Goal: Information Seeking & Learning: Compare options

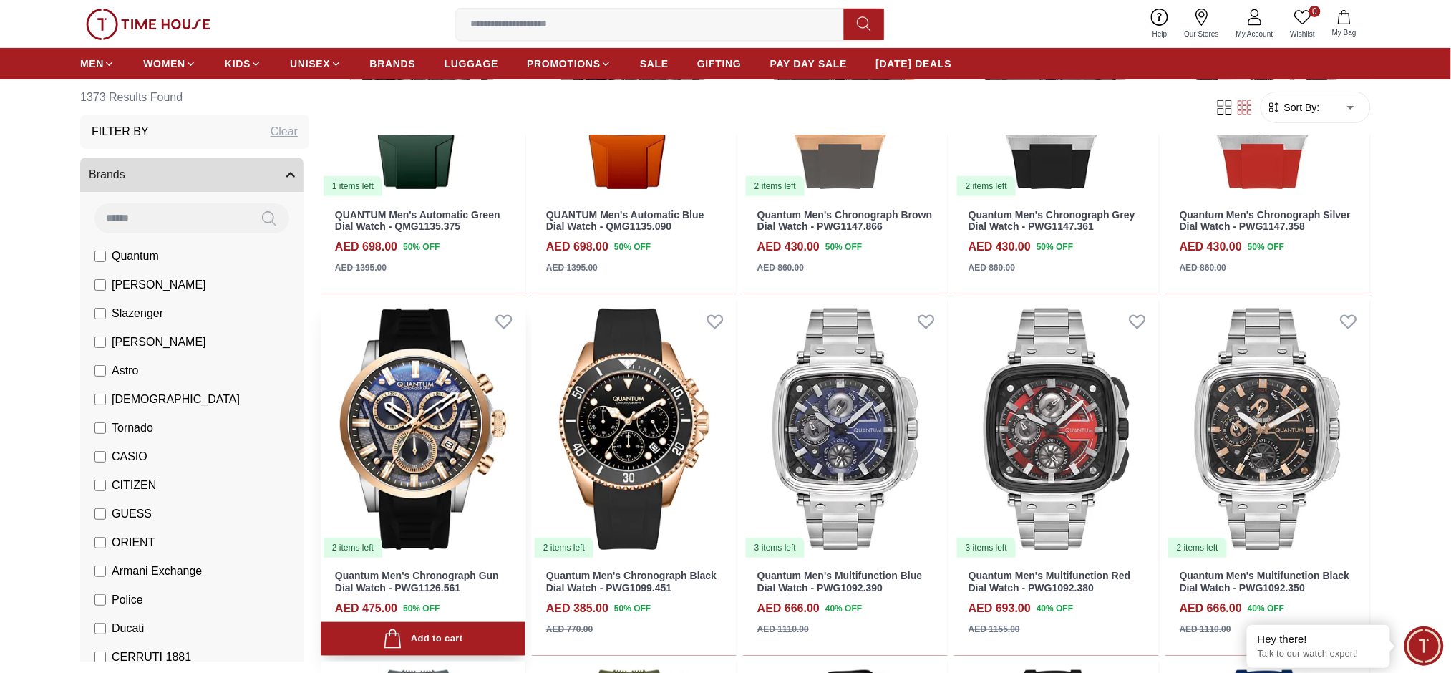
scroll to position [2194, 0]
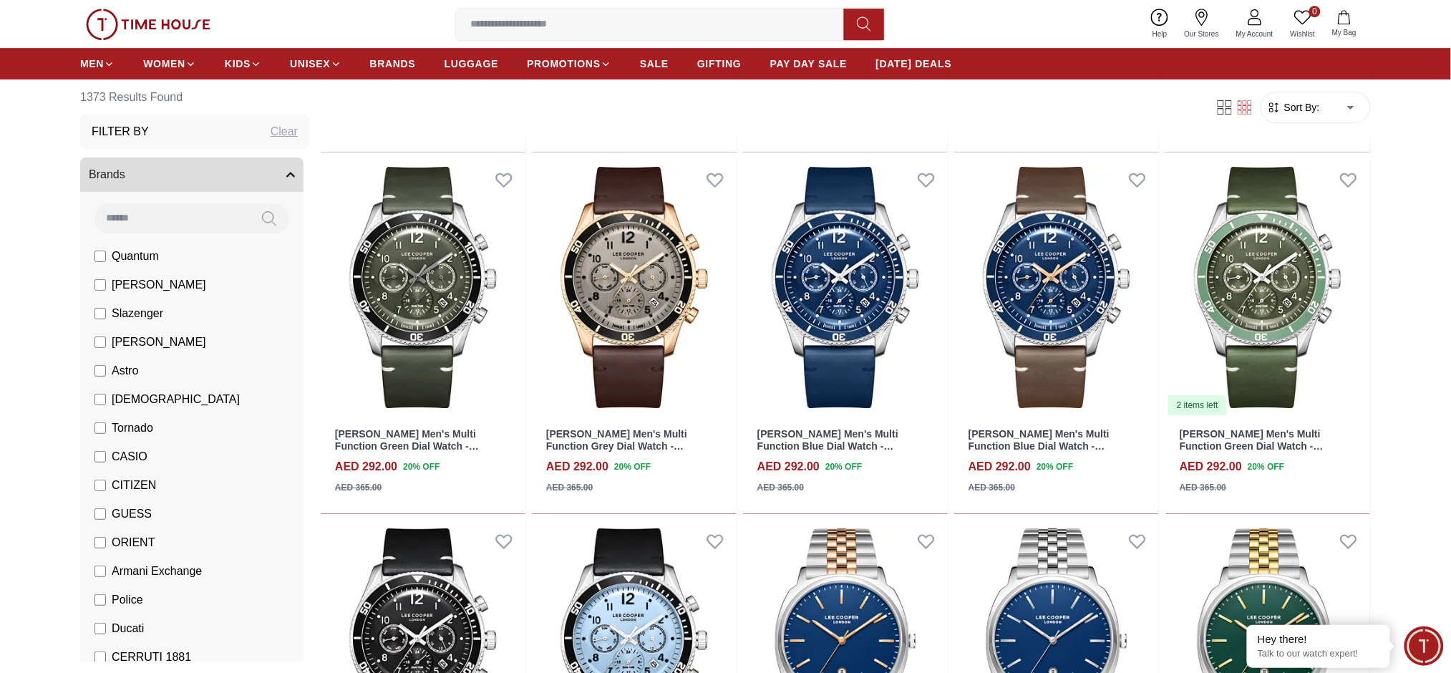
scroll to position [3722, 0]
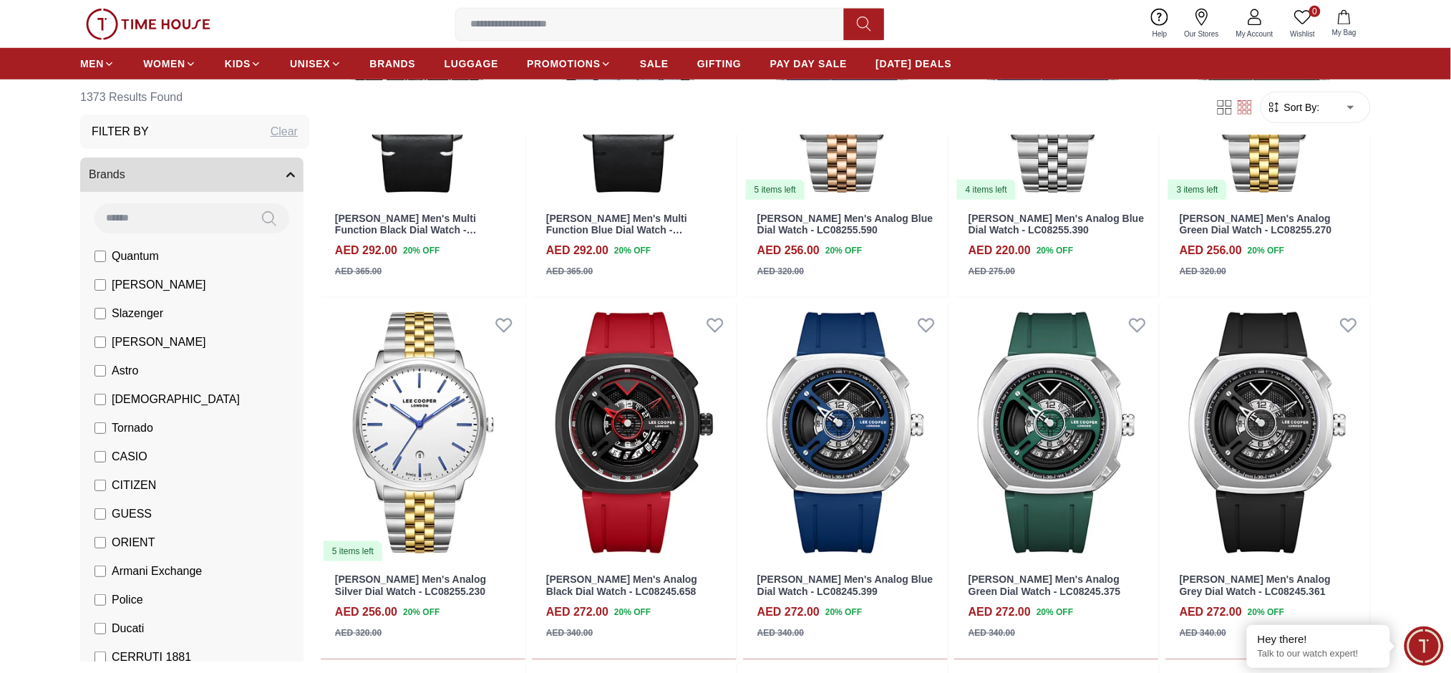
scroll to position [4389, 0]
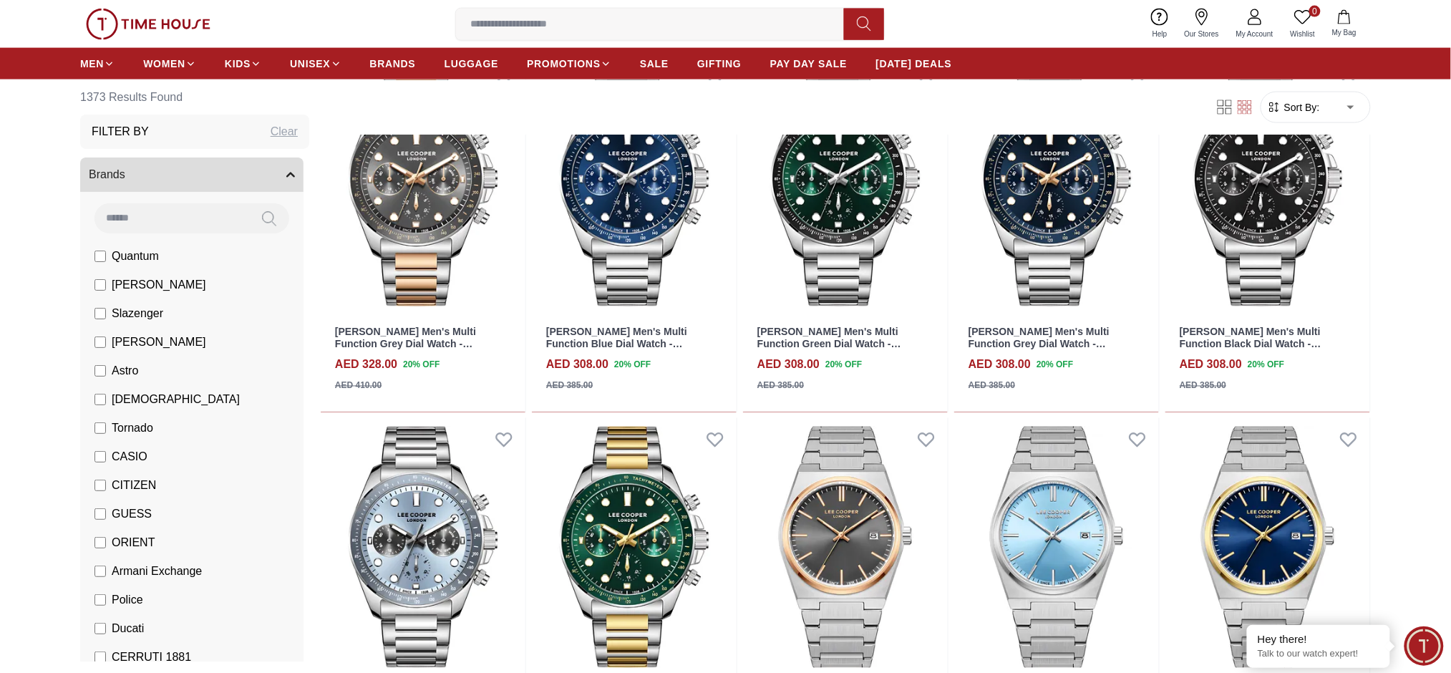
scroll to position [6731, 0]
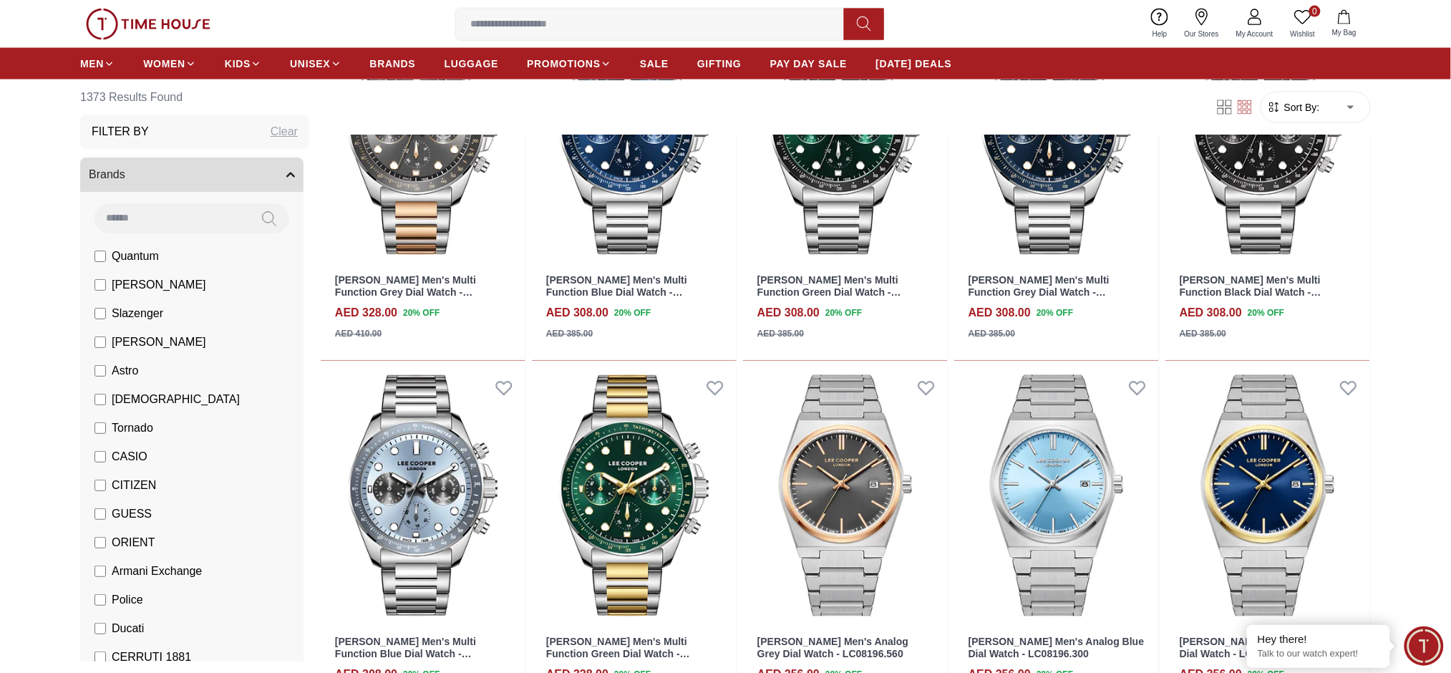
scroll to position [7061, 0]
